Goal: Task Accomplishment & Management: Manage account settings

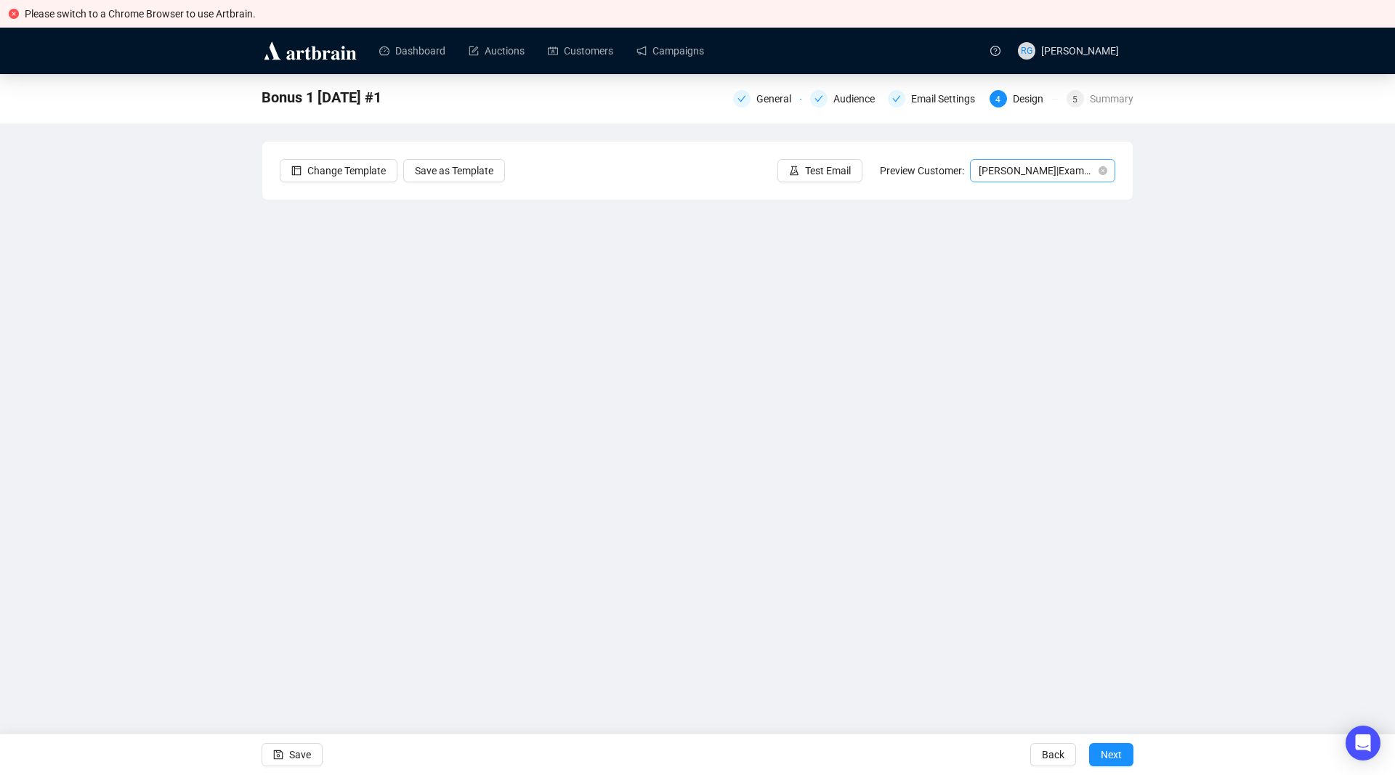
click at [1009, 169] on span "[PERSON_NAME] | Example" at bounding box center [1043, 171] width 128 height 22
click at [1014, 224] on div "[PERSON_NAME] | Example" at bounding box center [1043, 223] width 122 height 16
click at [1104, 756] on span "Next" at bounding box center [1111, 755] width 21 height 41
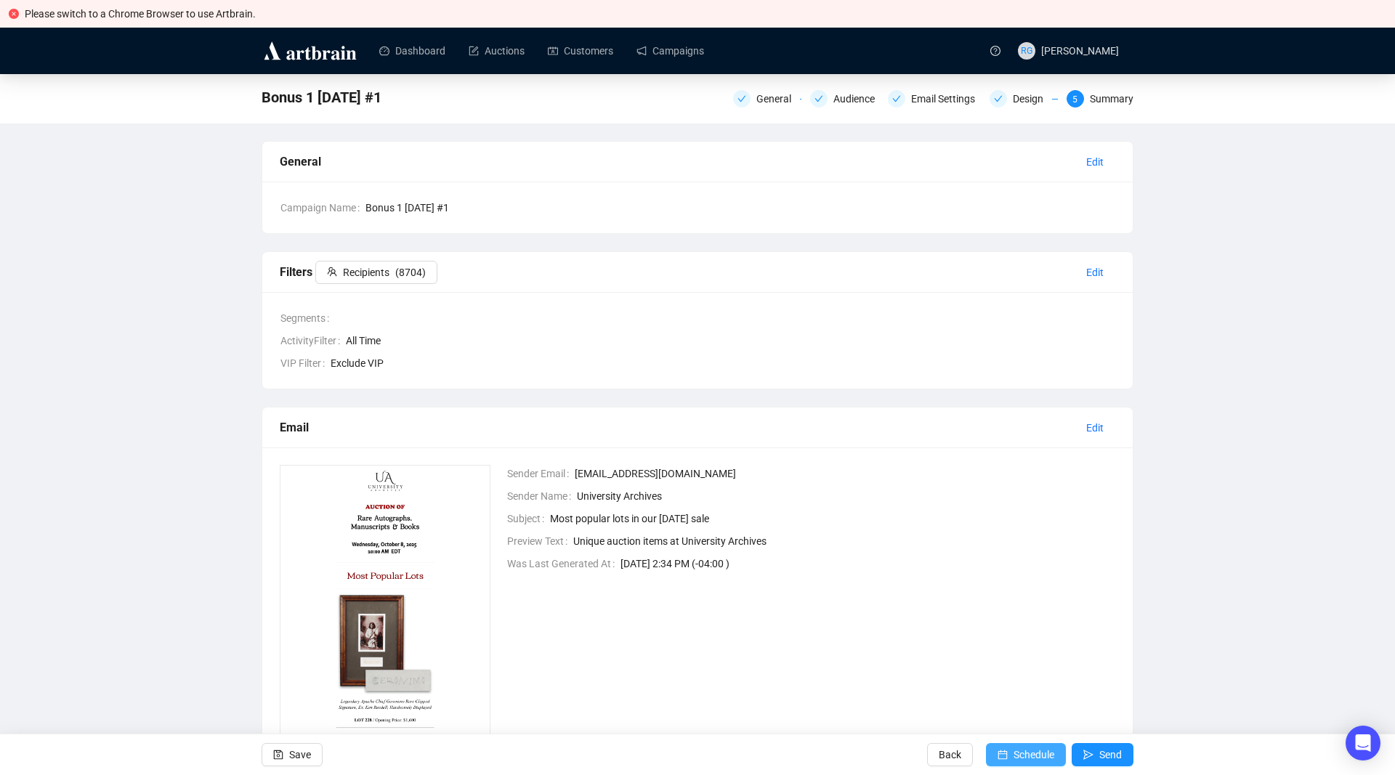
click at [1041, 760] on span "Schedule" at bounding box center [1034, 755] width 41 height 41
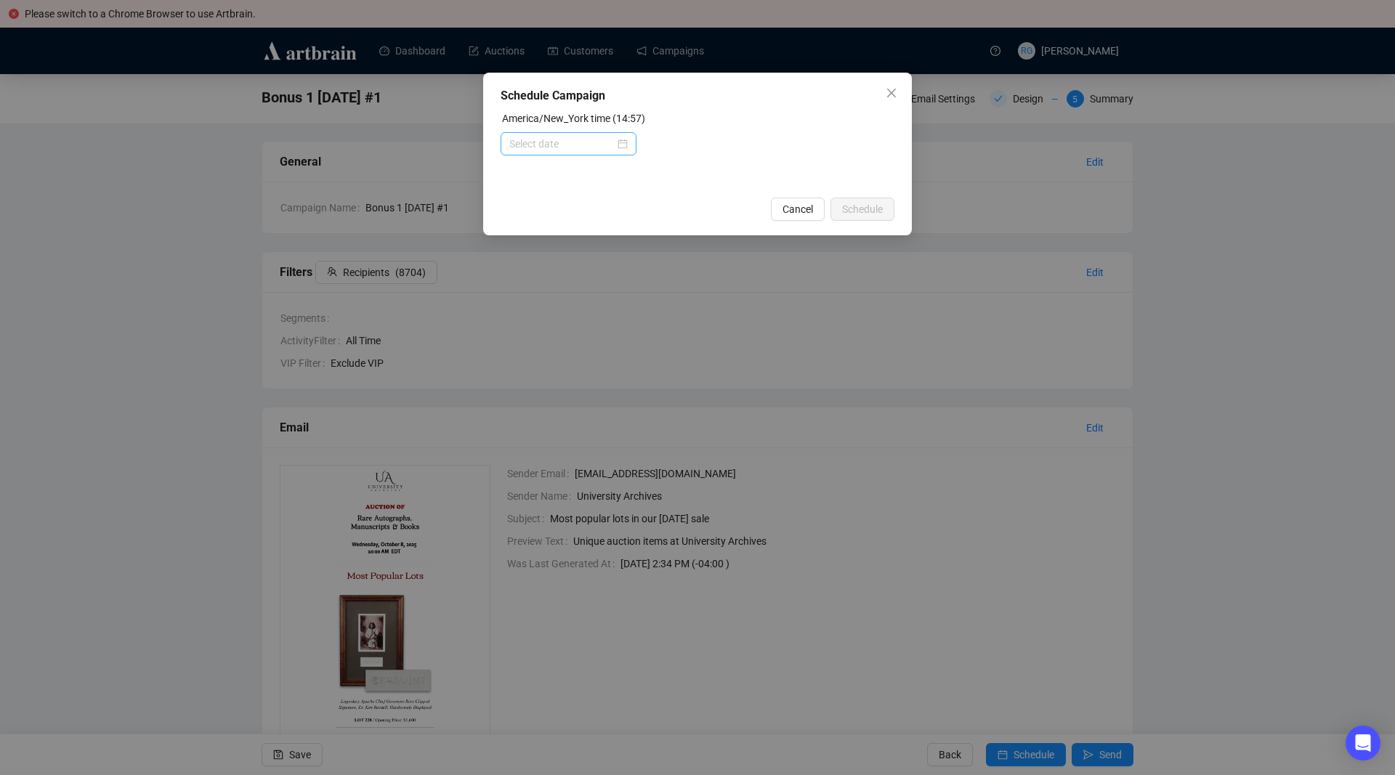
click at [624, 142] on div at bounding box center [568, 144] width 118 height 16
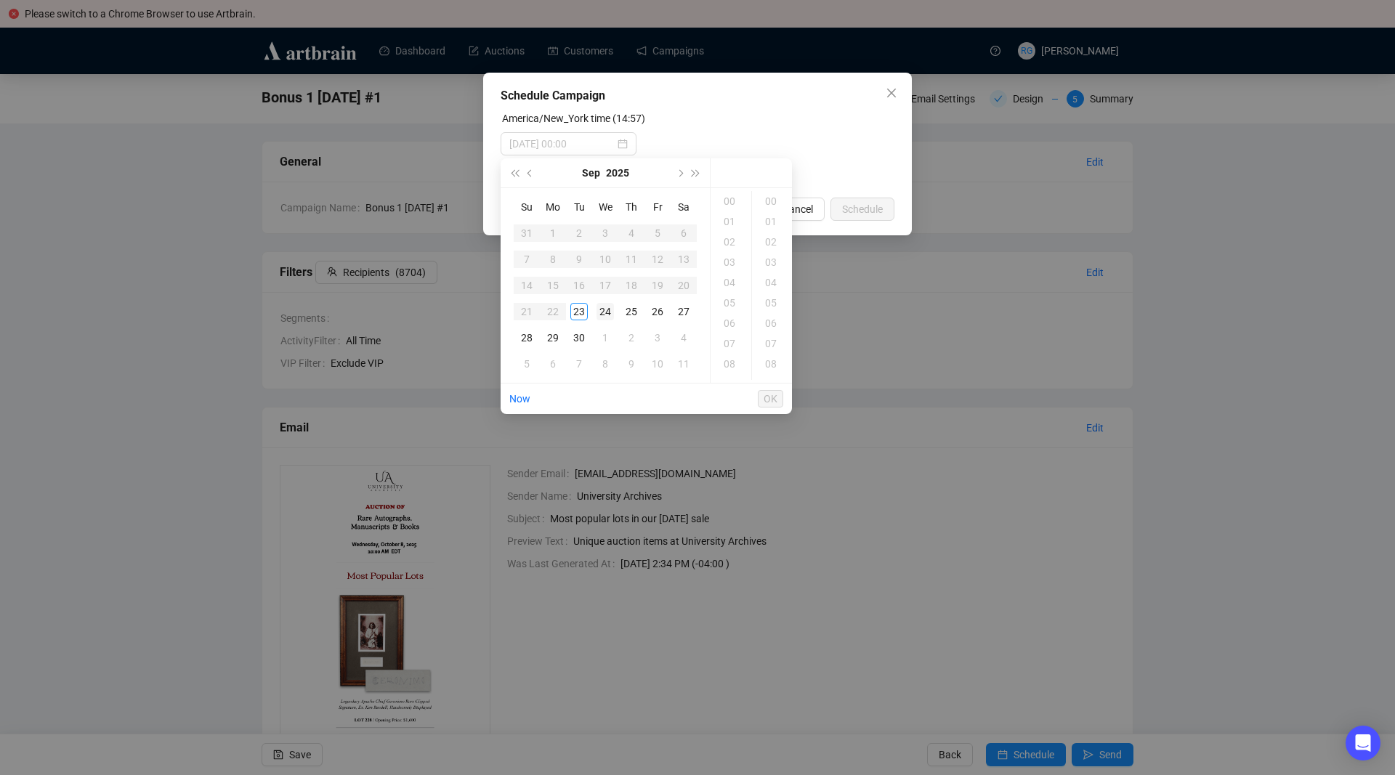
click at [605, 315] on div "24" at bounding box center [605, 311] width 17 height 17
click at [728, 270] on div "18" at bounding box center [731, 275] width 35 height 20
click at [775, 302] on div "05" at bounding box center [772, 303] width 35 height 20
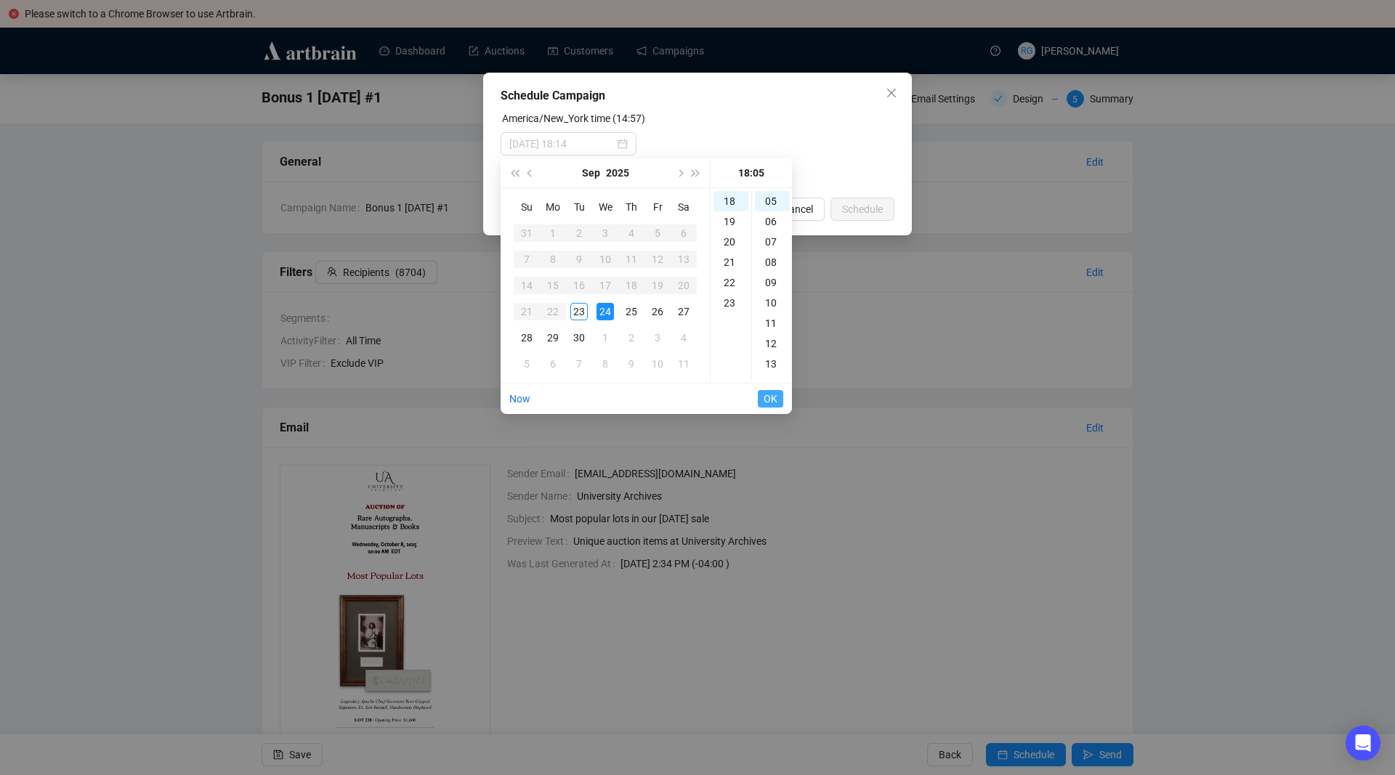
type input "[DATE] 18:05"
click at [774, 396] on span "OK" at bounding box center [771, 399] width 14 height 28
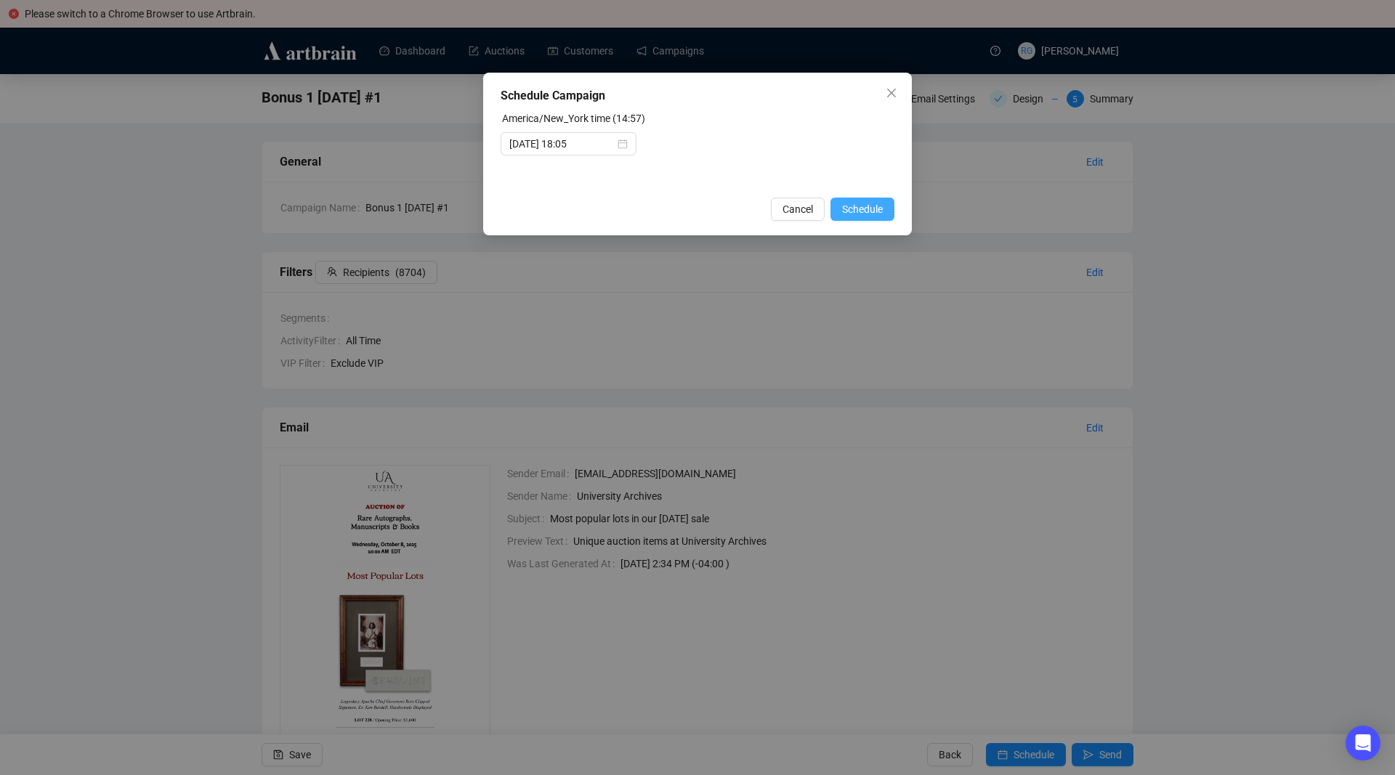
click at [861, 211] on span "Schedule" at bounding box center [862, 209] width 41 height 16
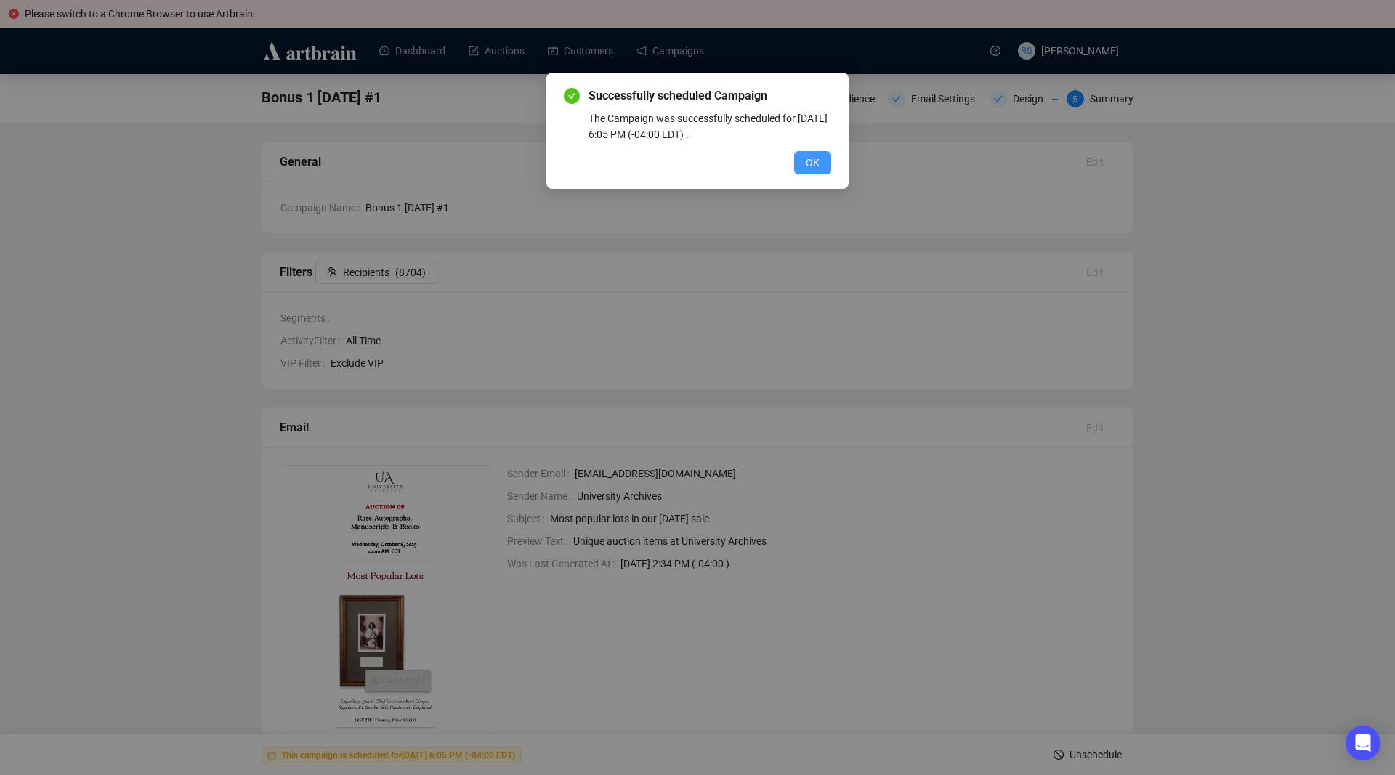
click at [812, 166] on span "OK" at bounding box center [813, 163] width 14 height 16
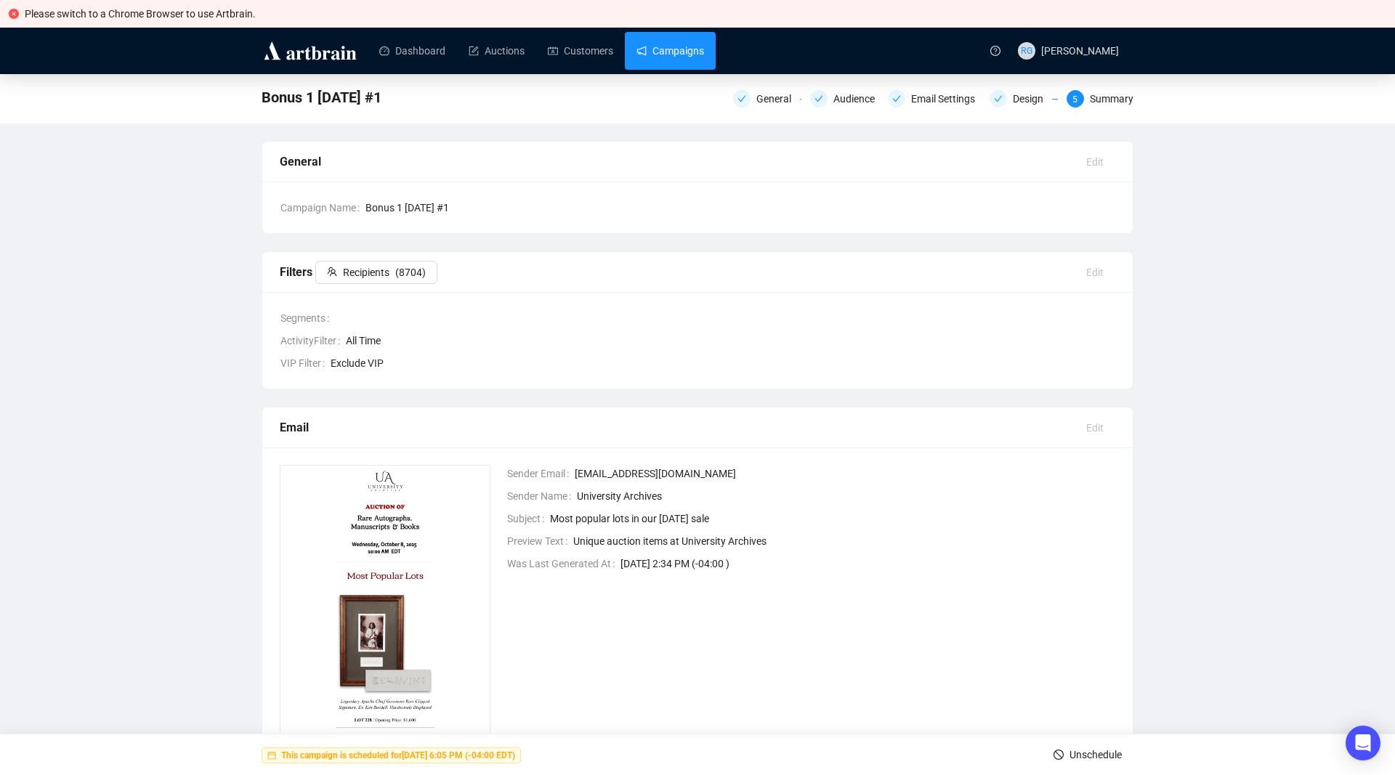
click at [687, 51] on link "Campaigns" at bounding box center [671, 51] width 68 height 38
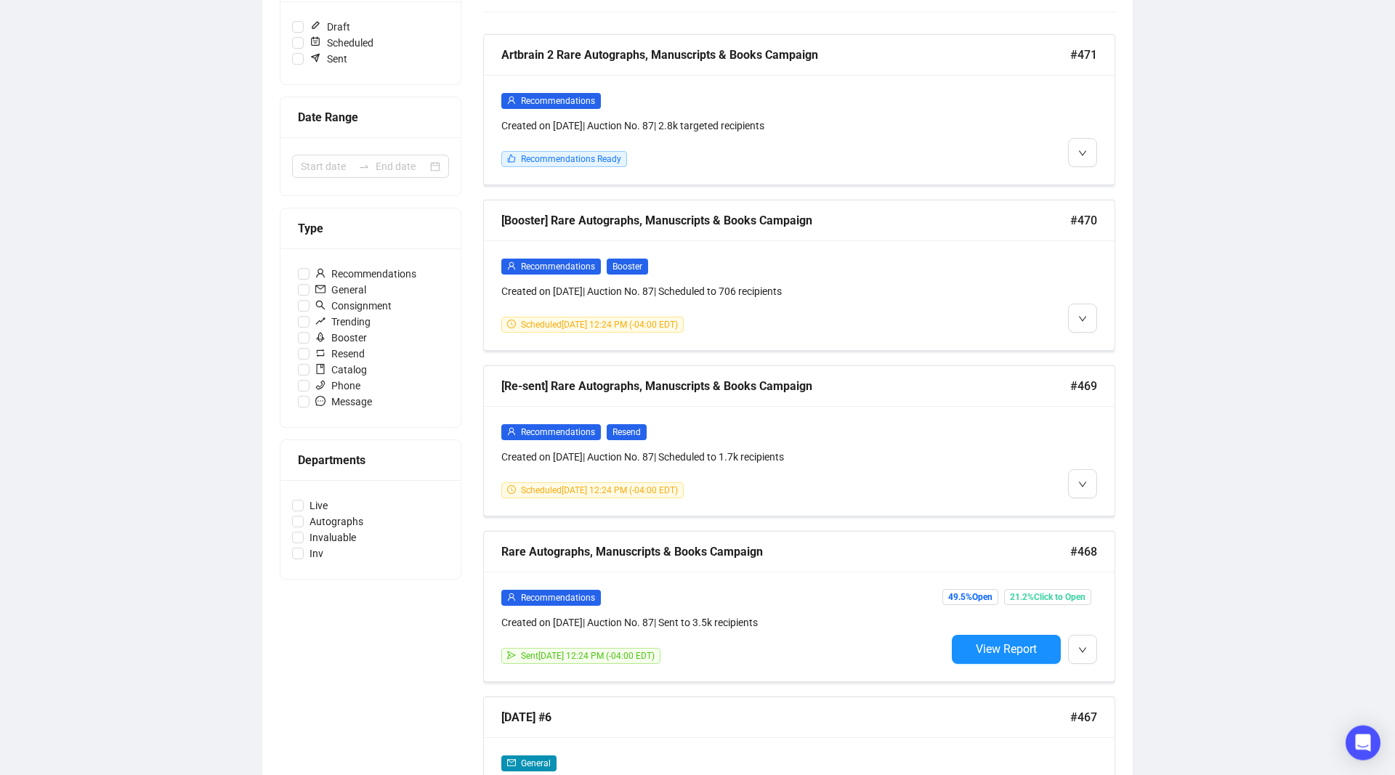
scroll to position [260, 0]
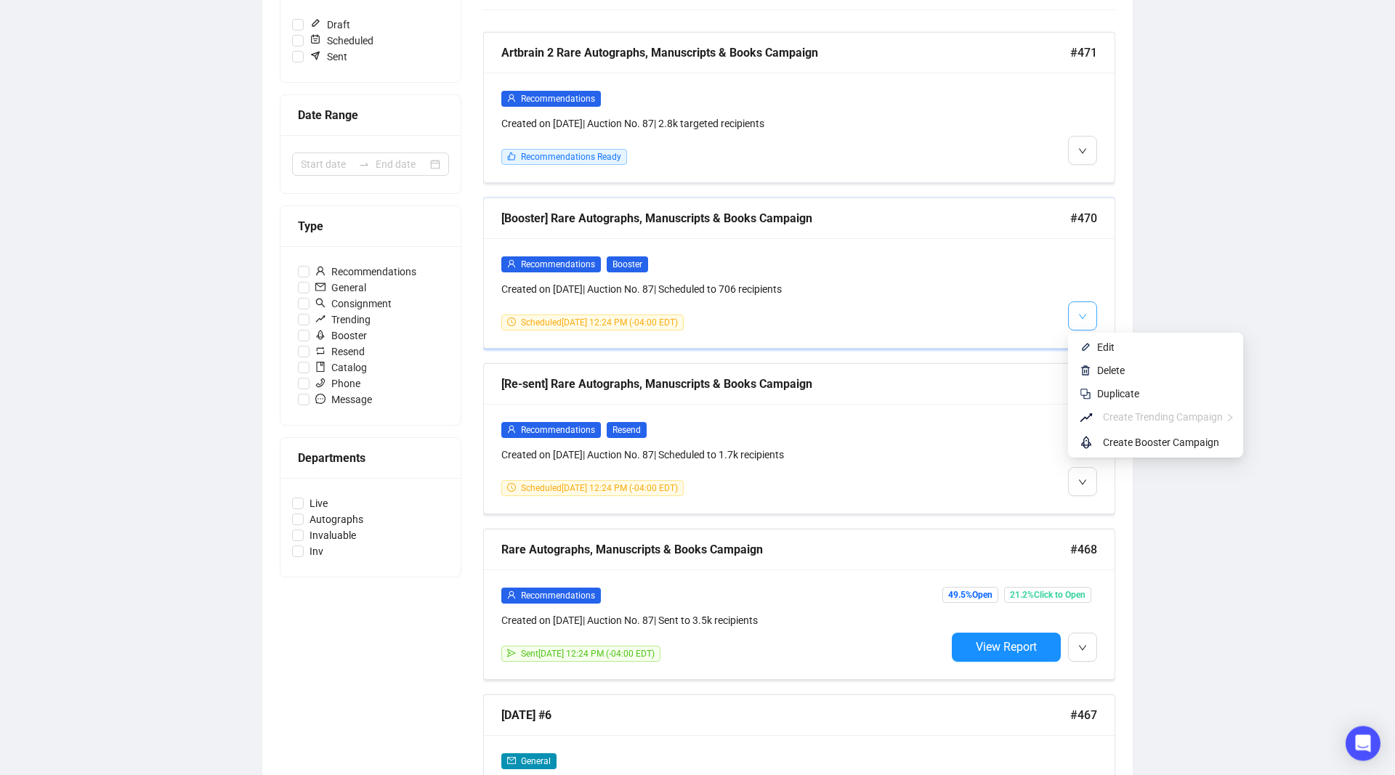
click at [1081, 309] on span "button" at bounding box center [1082, 316] width 9 height 18
click at [1106, 370] on span "Delete" at bounding box center [1111, 371] width 28 height 12
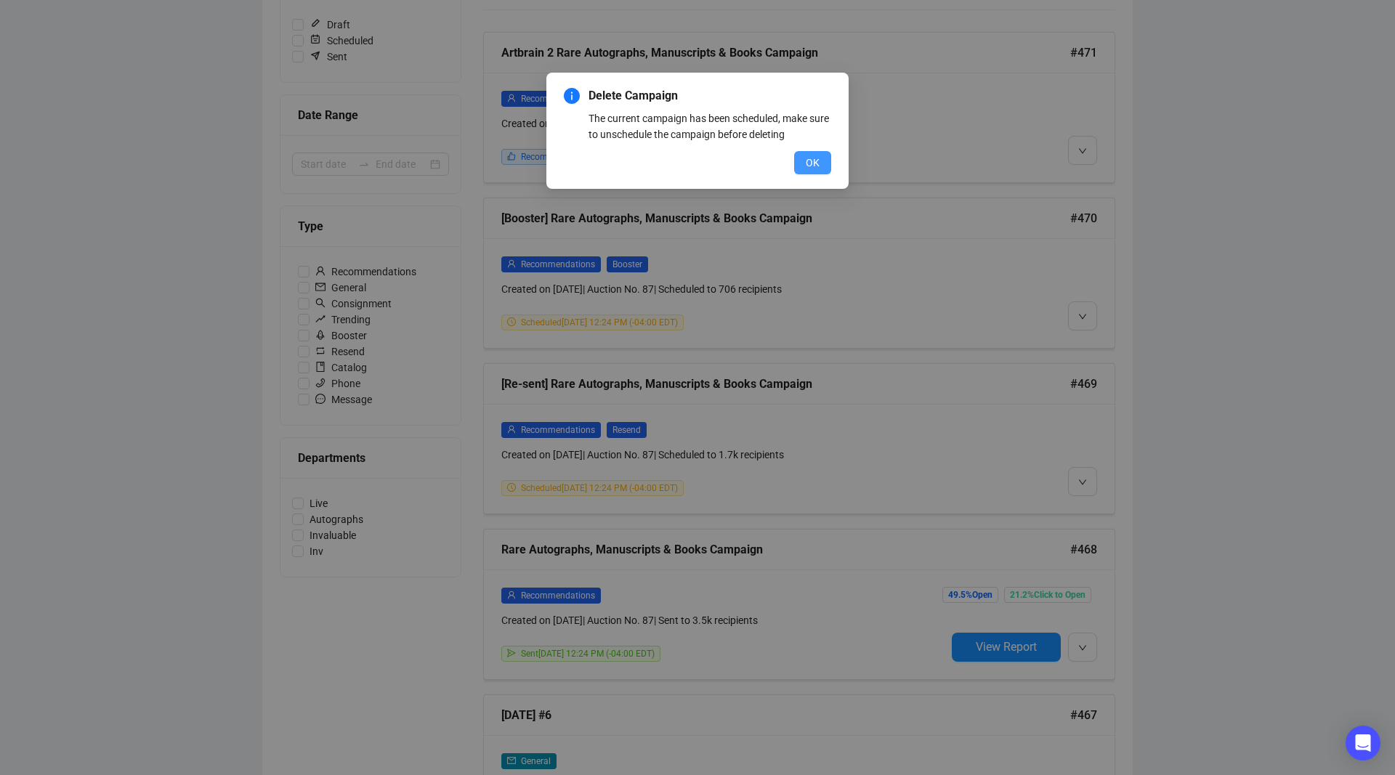
click at [815, 164] on span "OK" at bounding box center [813, 163] width 14 height 16
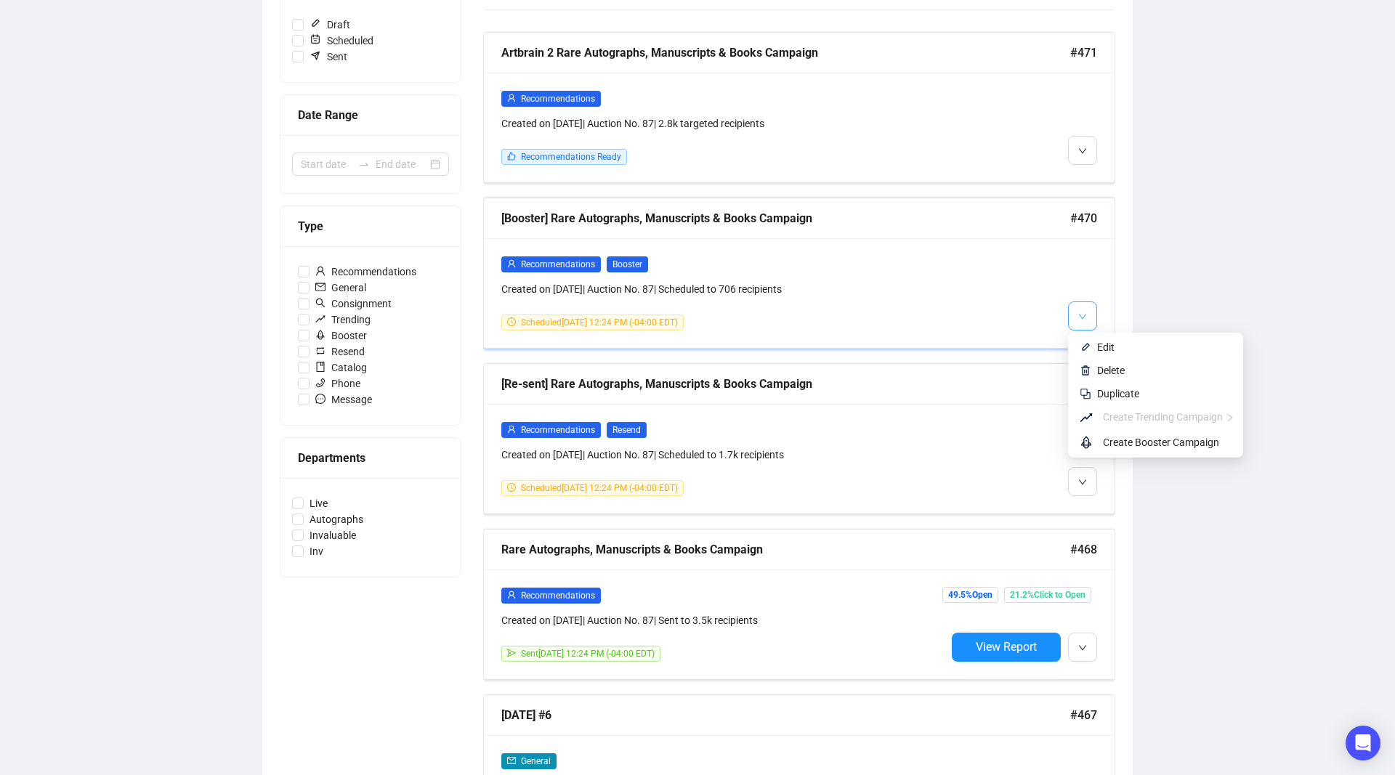
click at [1085, 314] on icon "down" at bounding box center [1082, 316] width 9 height 9
click at [1096, 344] on li "Edit" at bounding box center [1155, 347] width 169 height 23
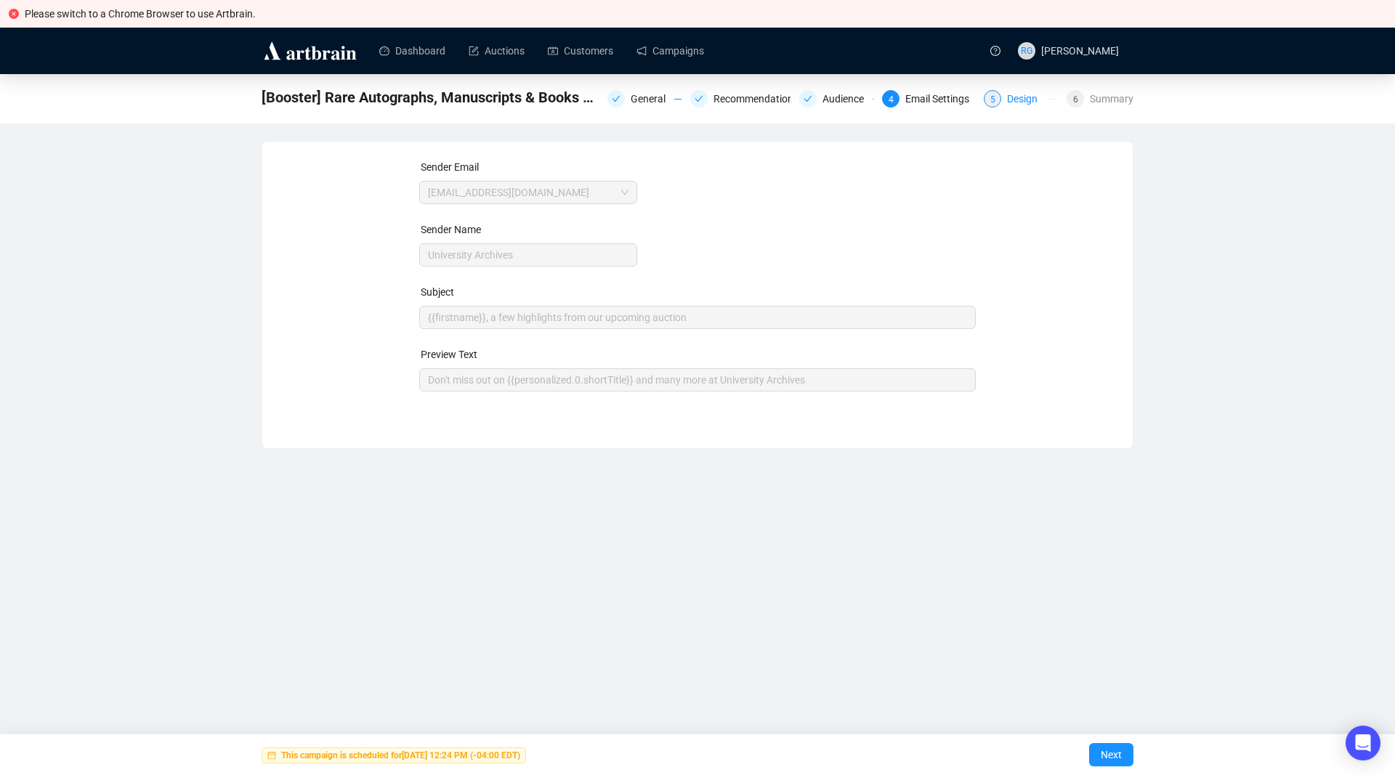
click at [1025, 104] on div "Design" at bounding box center [1026, 98] width 39 height 17
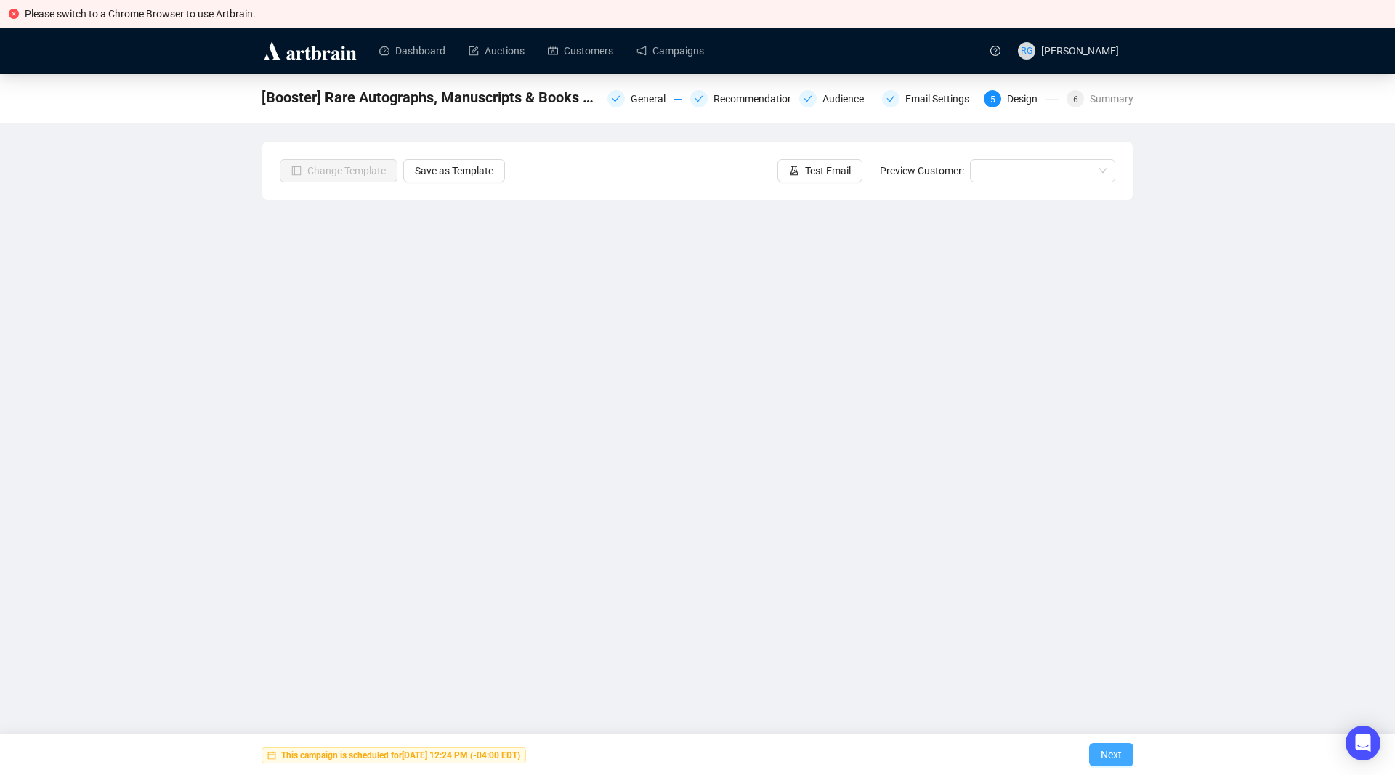
click at [1118, 762] on span "Next" at bounding box center [1111, 755] width 21 height 41
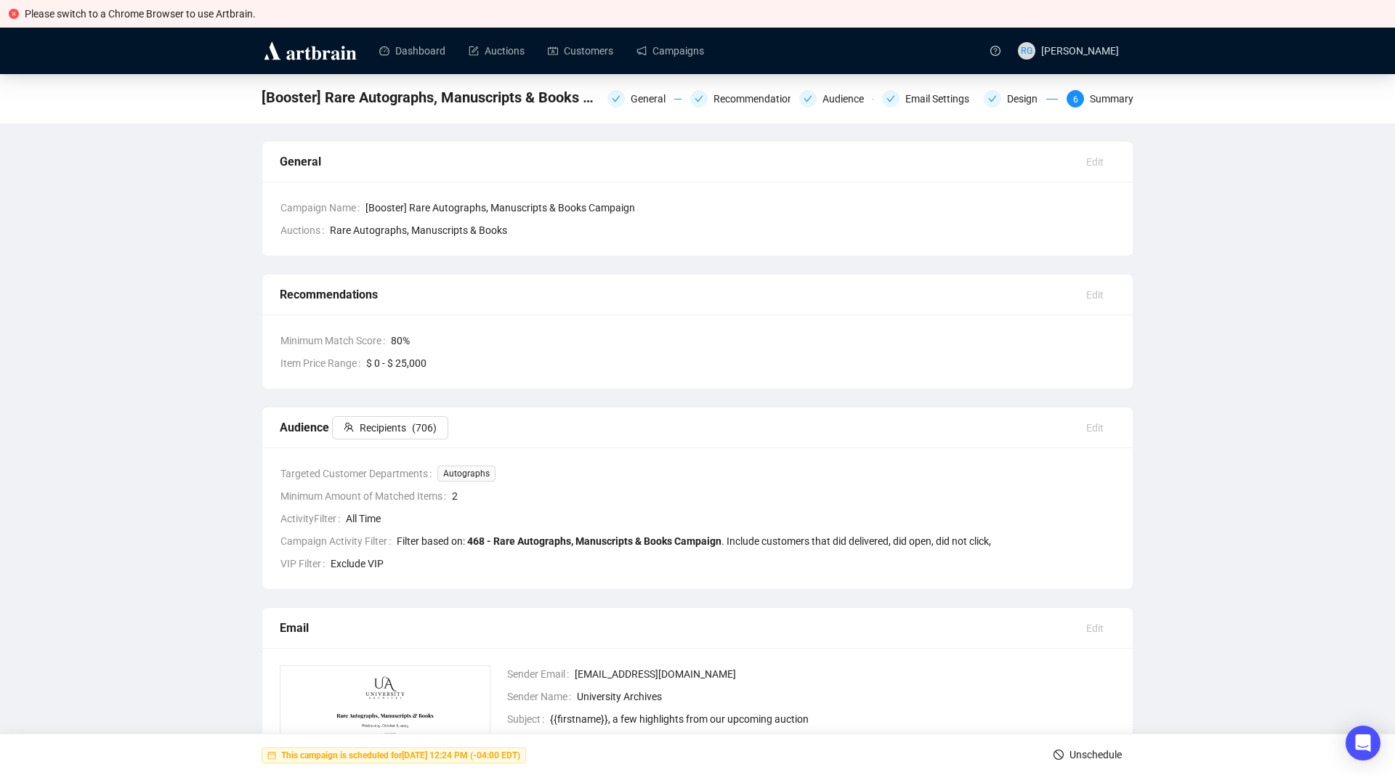
click at [1101, 754] on span "Unschedule" at bounding box center [1096, 755] width 52 height 41
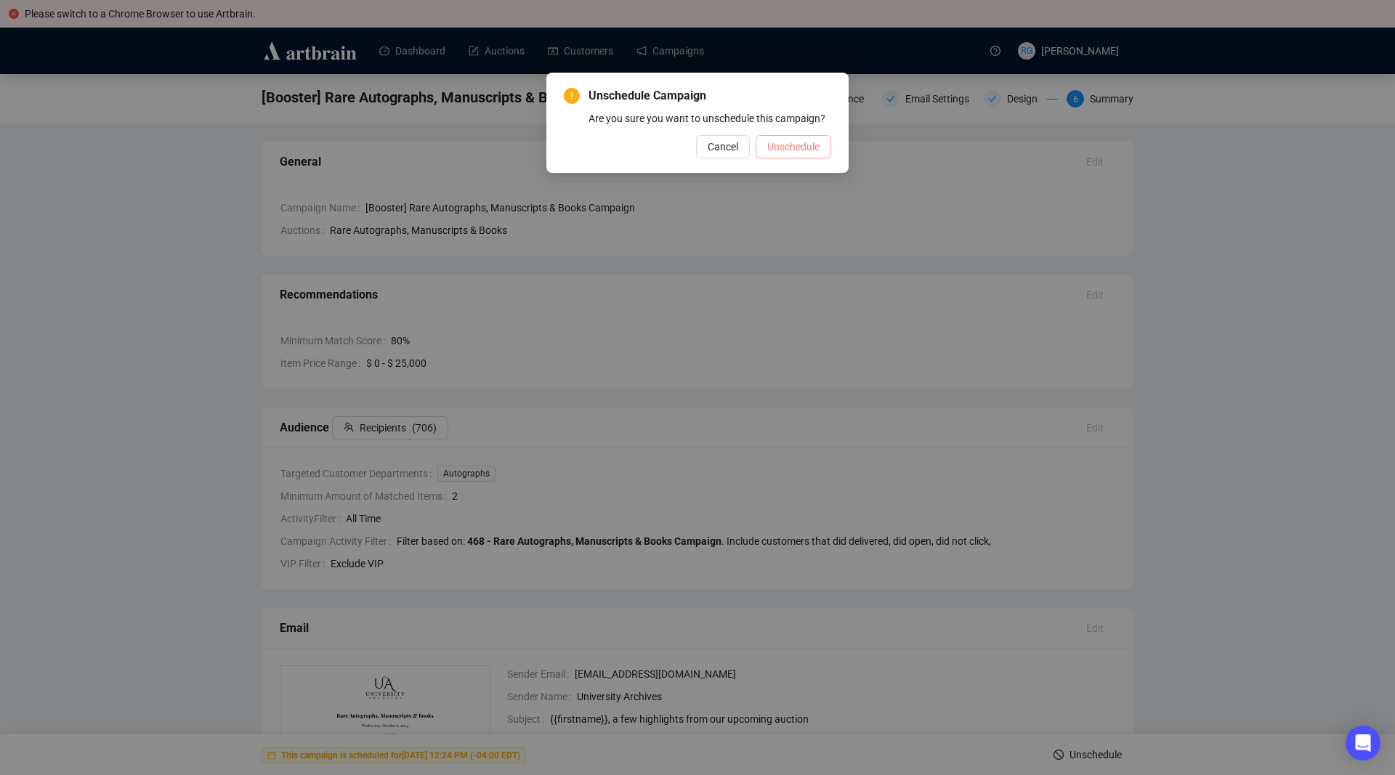
click at [788, 145] on span "Unschedule" at bounding box center [793, 147] width 52 height 16
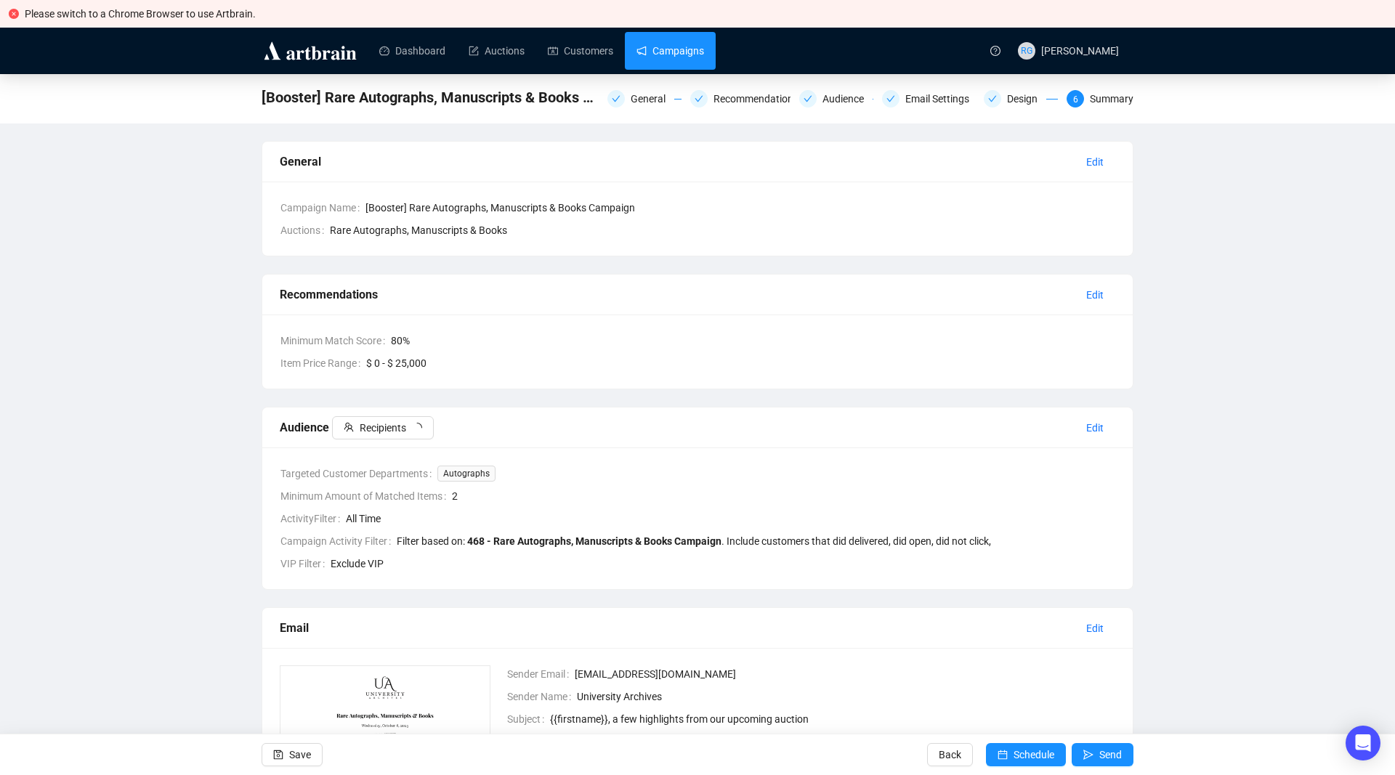
click at [679, 54] on link "Campaigns" at bounding box center [671, 51] width 68 height 38
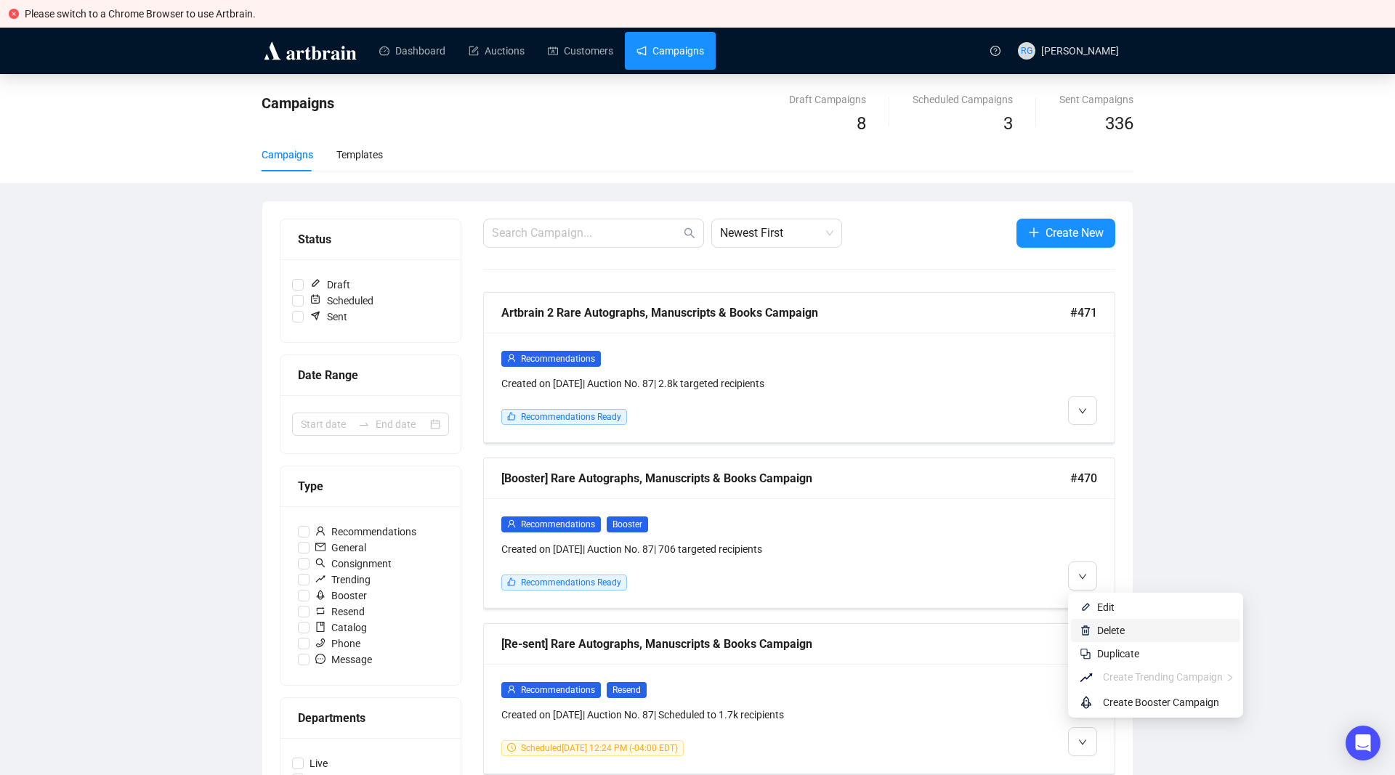
click at [1104, 631] on span "Delete" at bounding box center [1111, 631] width 28 height 12
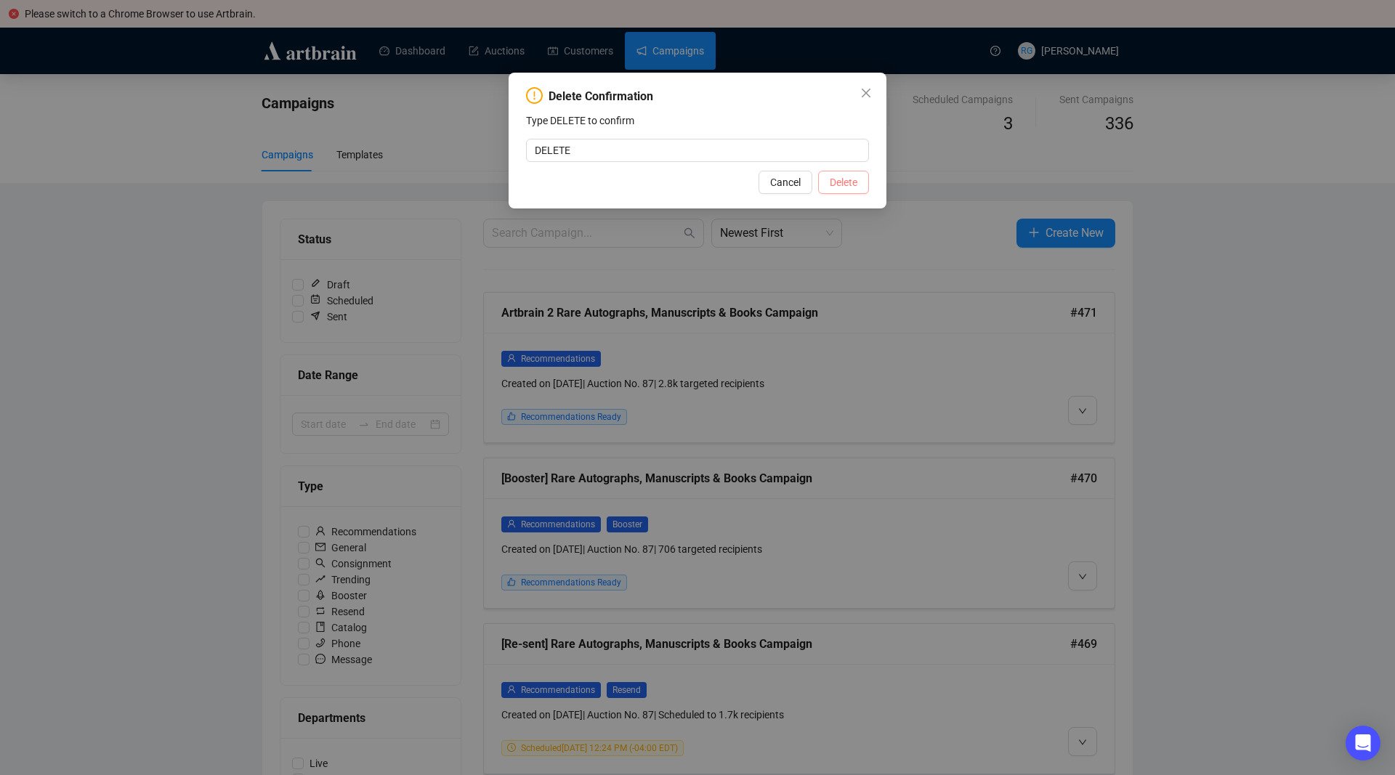
type input "DELETE"
click at [839, 178] on span "Delete" at bounding box center [844, 182] width 28 height 16
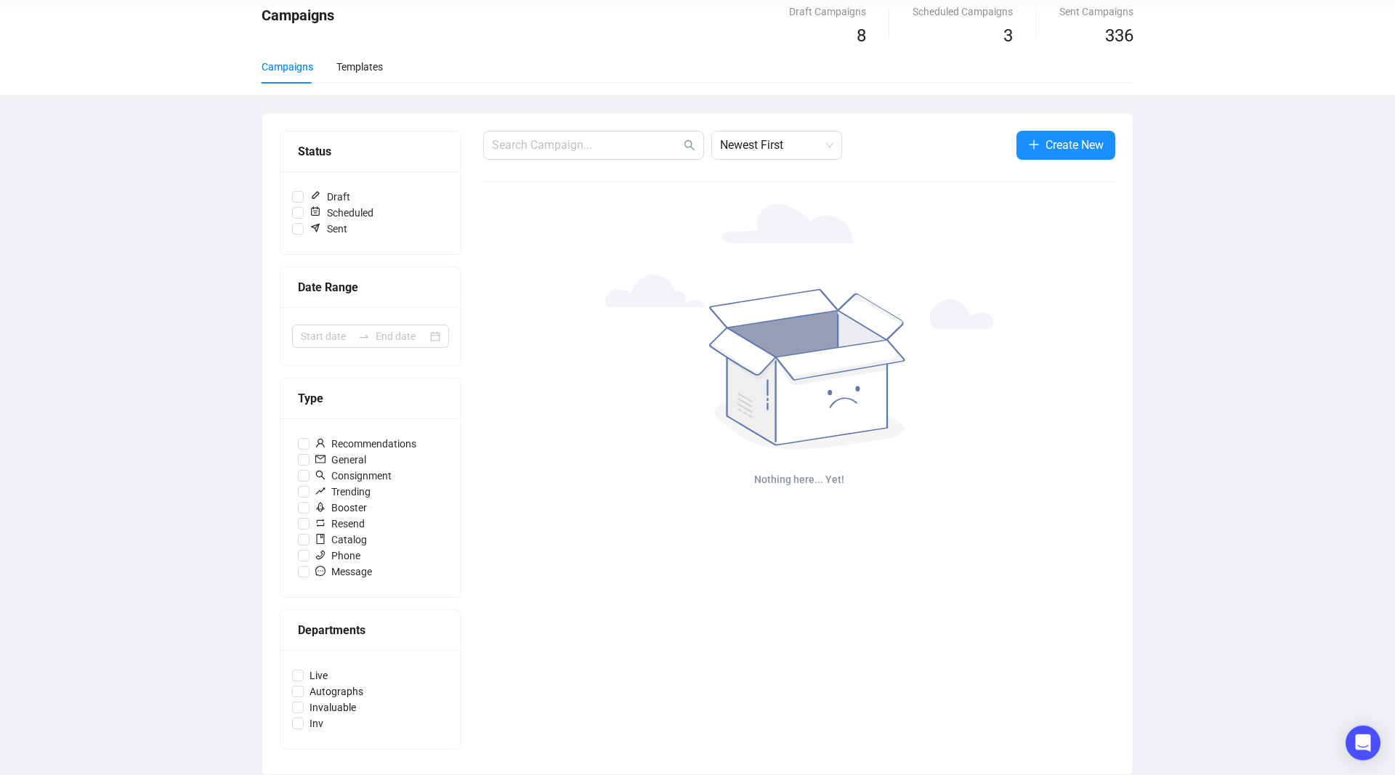
scroll to position [88, 0]
